Goal: Transaction & Acquisition: Purchase product/service

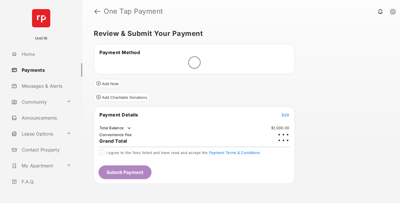
click at [285, 113] on span "Edit" at bounding box center [284, 115] width 7 height 5
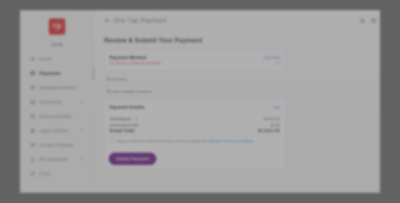
click at [189, 112] on div "Other Amount" at bounding box center [189, 115] width 92 height 10
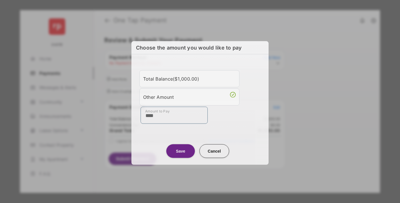
type input "****"
click at [180, 151] on button "Save" at bounding box center [180, 151] width 29 height 14
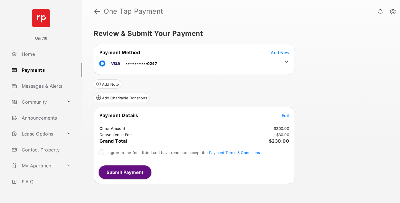
click at [286, 62] on icon at bounding box center [286, 61] width 5 height 5
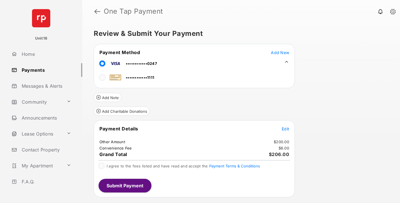
click at [285, 129] on span "Edit" at bounding box center [284, 129] width 7 height 5
click at [124, 186] on button "Submit Payment" at bounding box center [124, 186] width 53 height 14
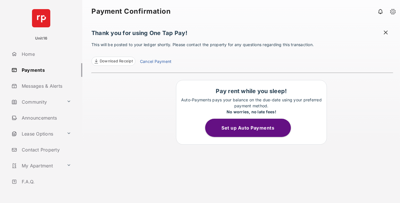
click at [155, 62] on link "Cancel Payment" at bounding box center [155, 61] width 31 height 7
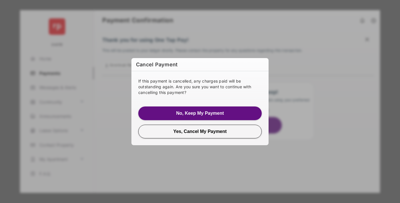
click at [200, 132] on button "Yes, Cancel My Payment" at bounding box center [199, 132] width 123 height 14
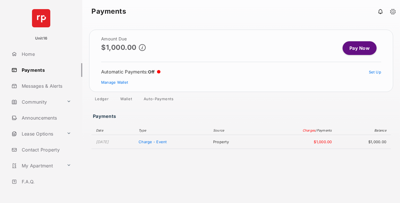
click at [114, 82] on link "Manage Wallet" at bounding box center [114, 82] width 27 height 5
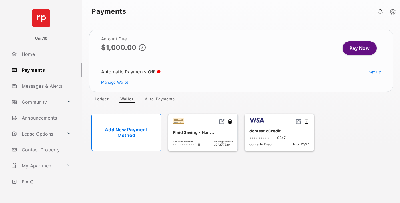
click at [306, 122] on button at bounding box center [306, 122] width 6 height 7
